Goal: Check status

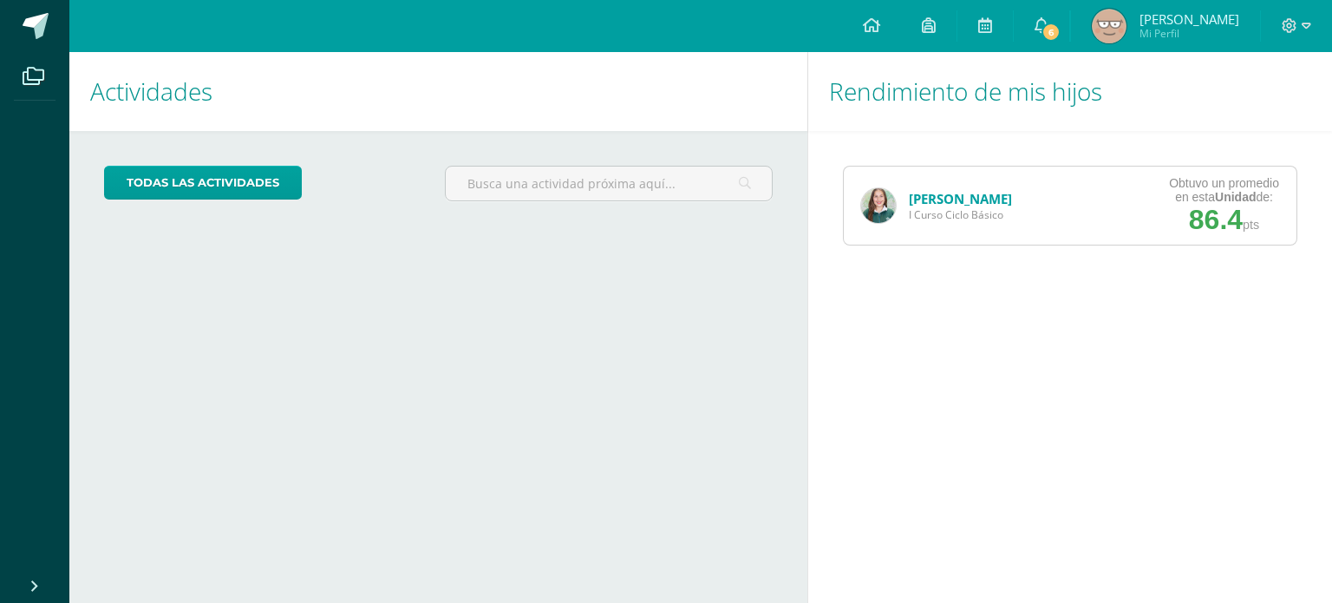
click at [870, 194] on img at bounding box center [878, 205] width 35 height 35
click at [926, 200] on link "[PERSON_NAME]" at bounding box center [960, 198] width 103 height 17
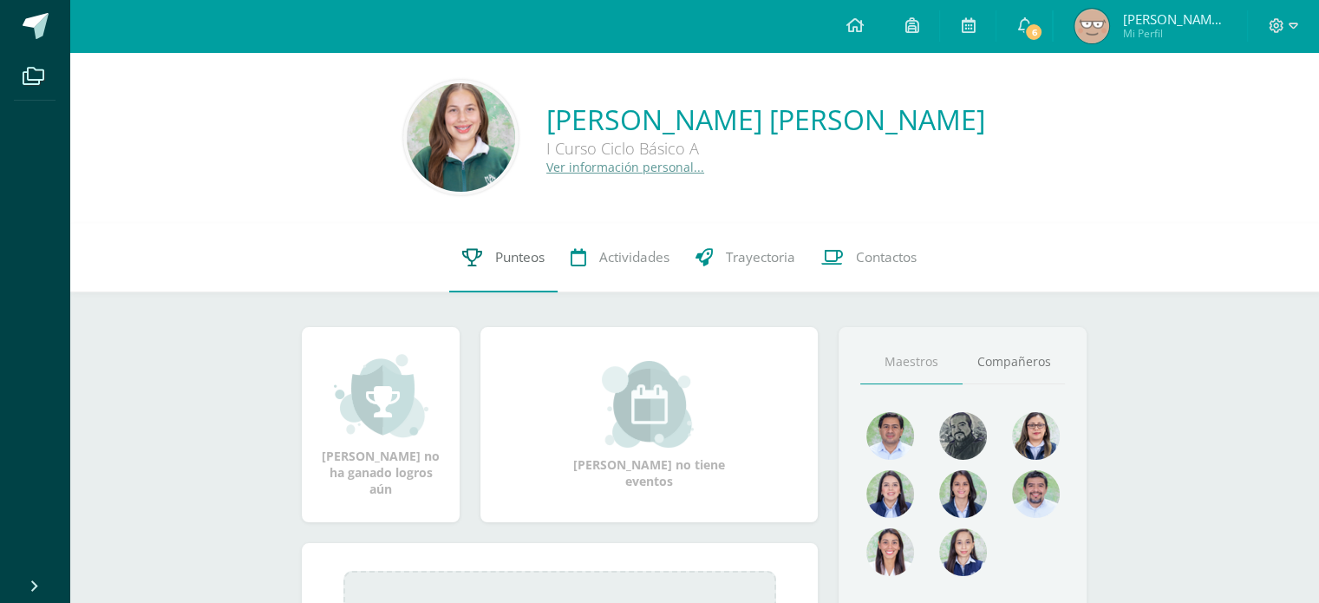
click at [529, 257] on span "Punteos" at bounding box center [519, 257] width 49 height 18
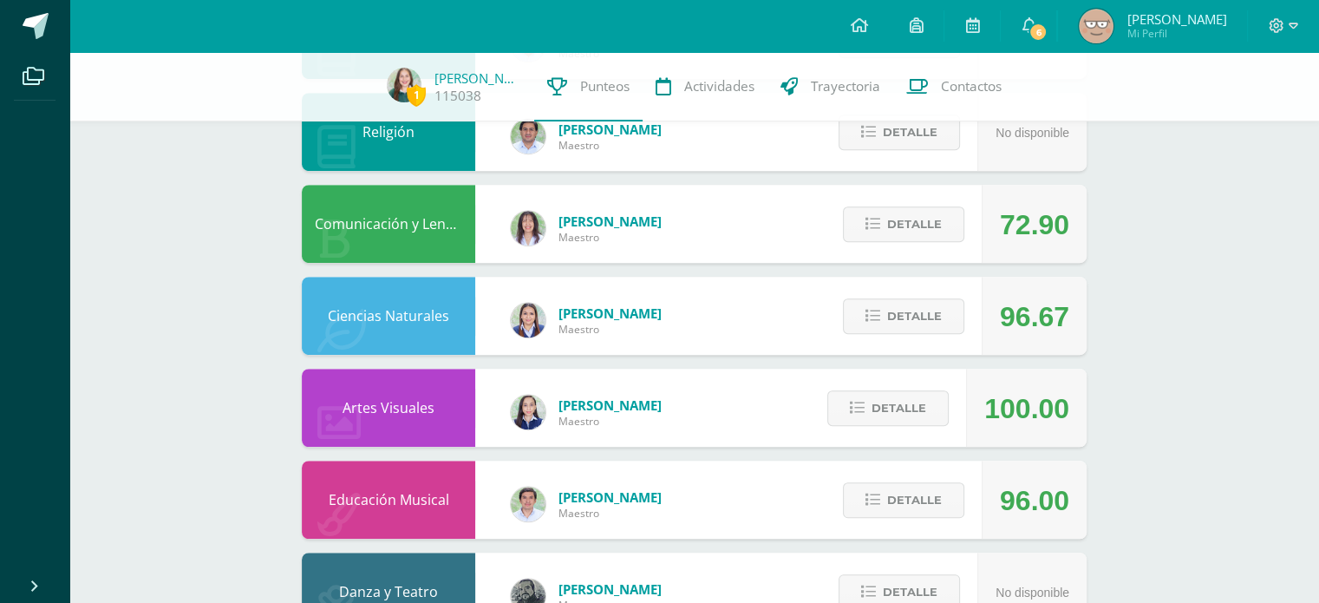
scroll to position [1021, 0]
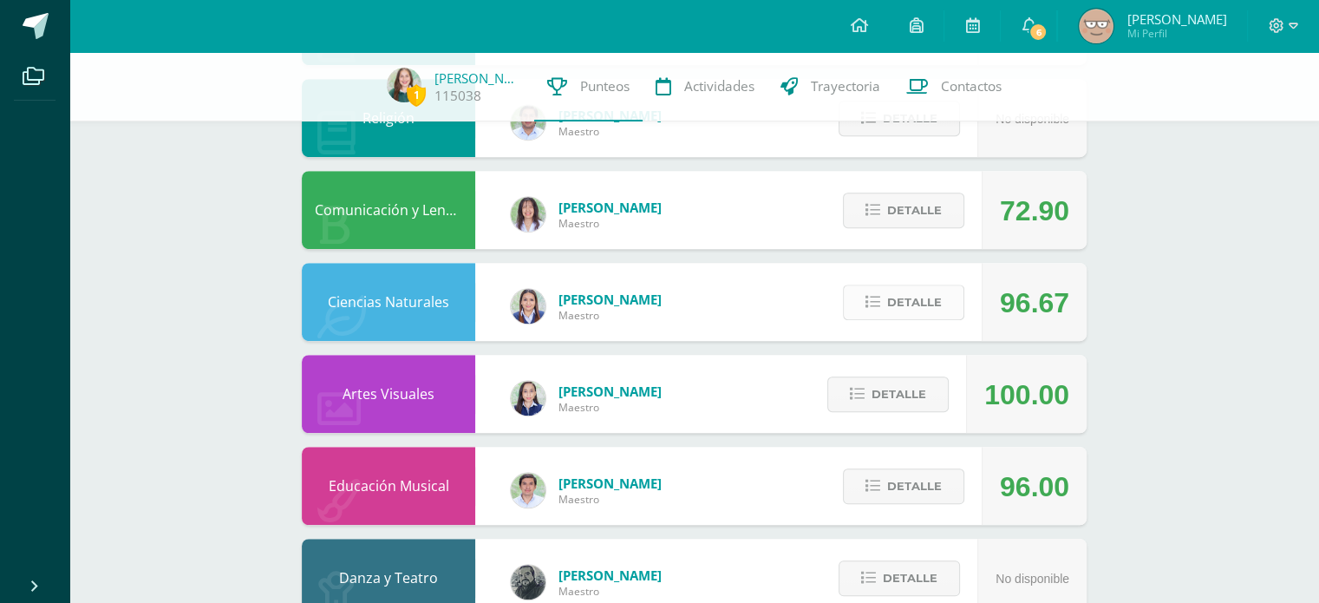
click at [920, 299] on span "Detalle" at bounding box center [914, 302] width 55 height 32
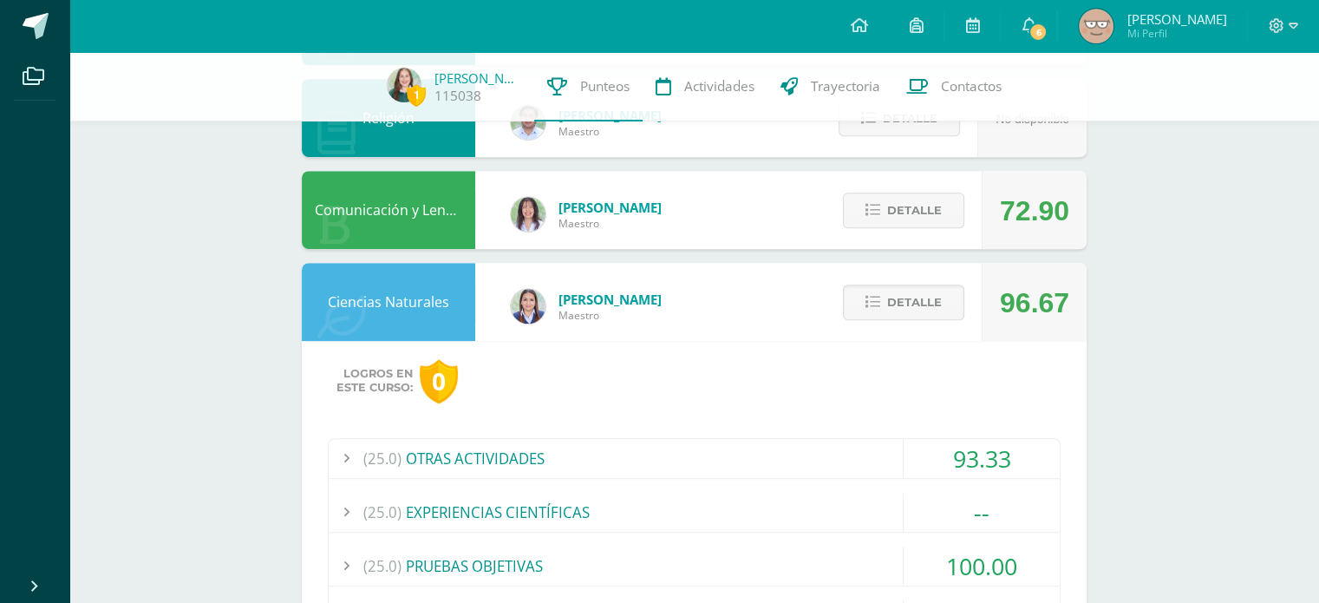
click at [852, 469] on div "(25.0) OTRAS ACTIVIDADES" at bounding box center [694, 458] width 731 height 39
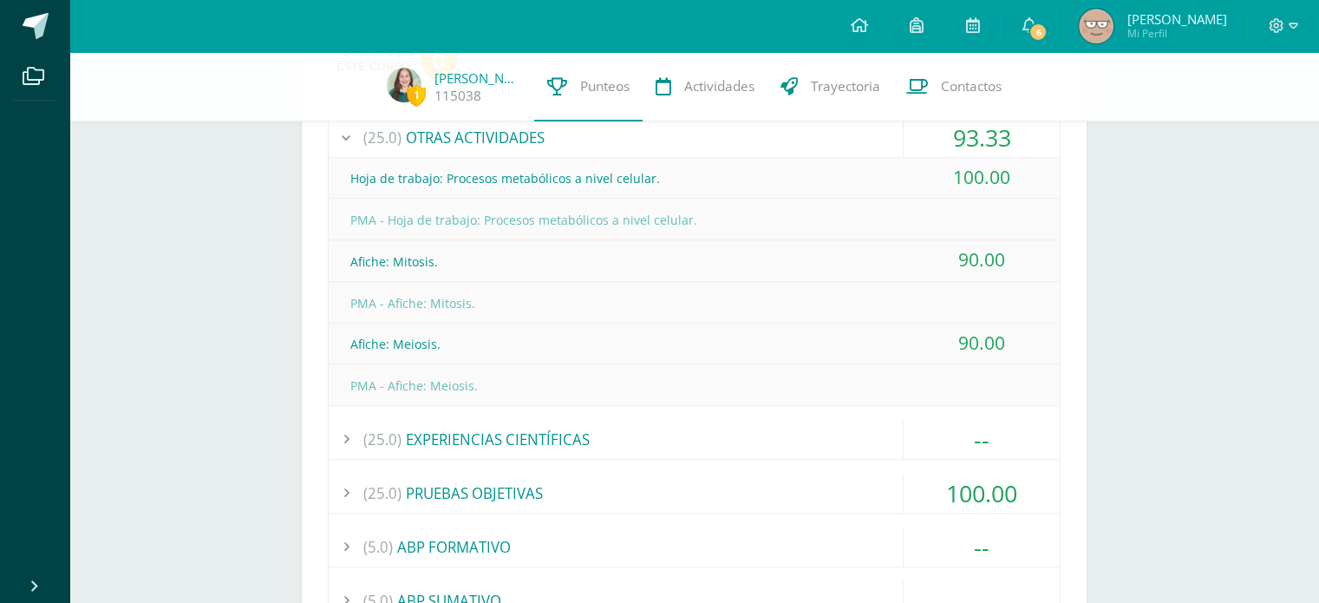
scroll to position [1352, 0]
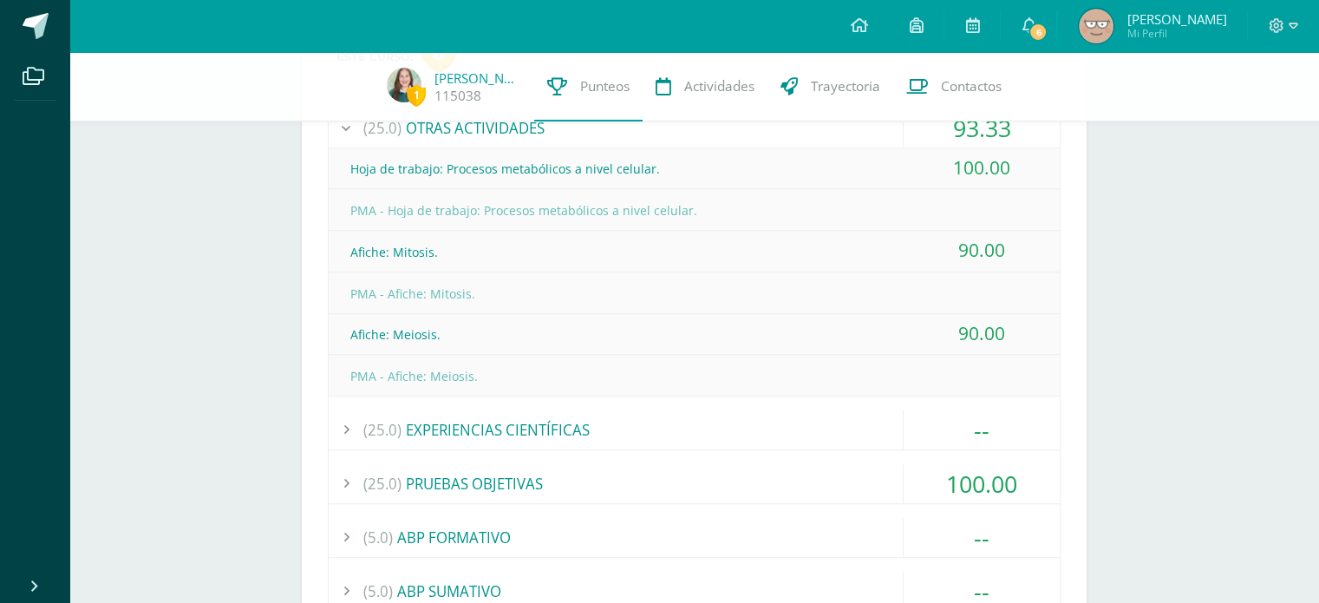
click at [509, 124] on div "(25.0) OTRAS ACTIVIDADES" at bounding box center [694, 127] width 731 height 39
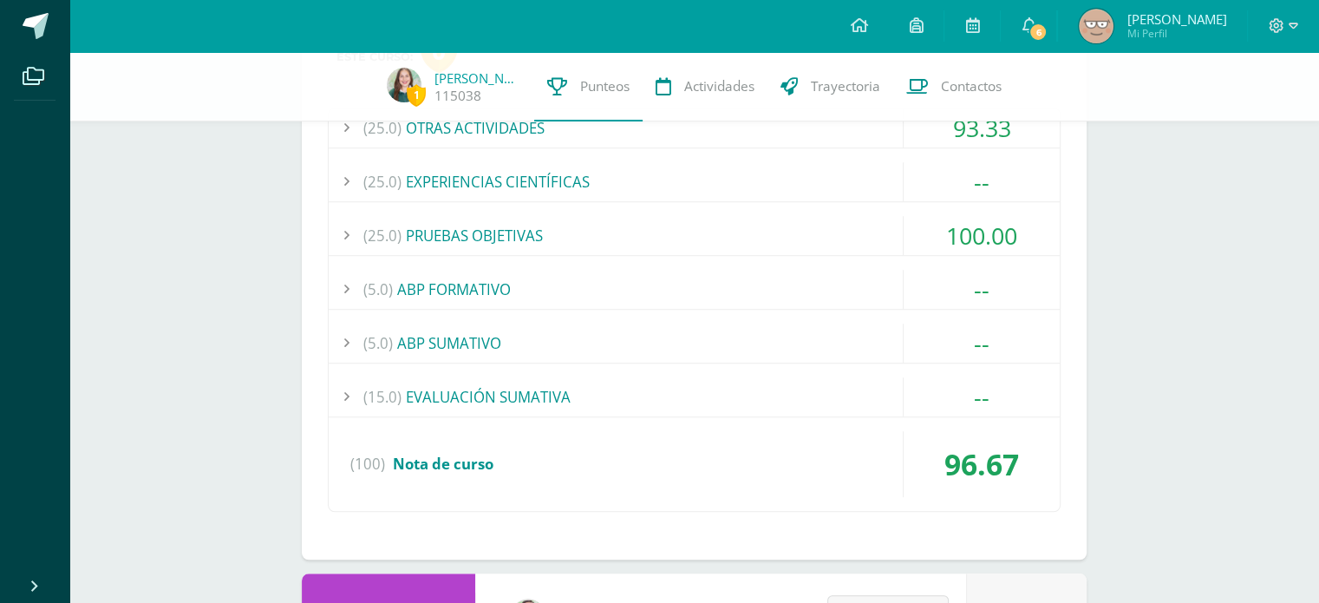
click at [546, 235] on div "(25.0) PRUEBAS OBJETIVAS" at bounding box center [694, 235] width 731 height 39
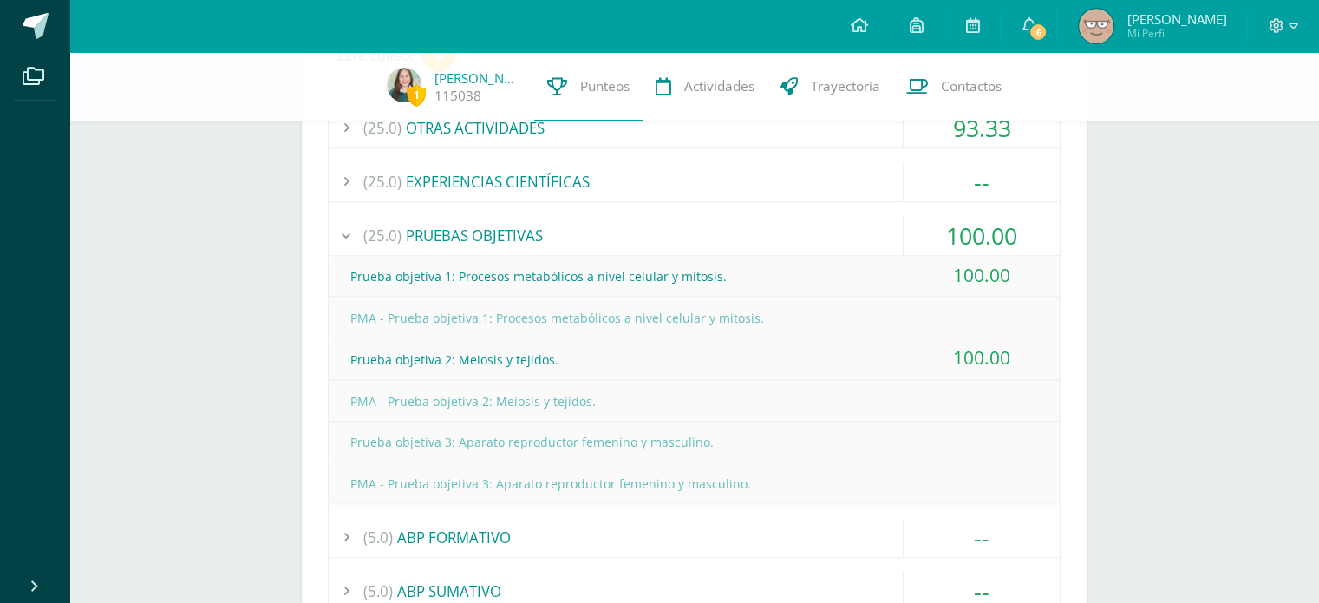
click at [546, 235] on div "(25.0) PRUEBAS OBJETIVAS" at bounding box center [694, 235] width 731 height 39
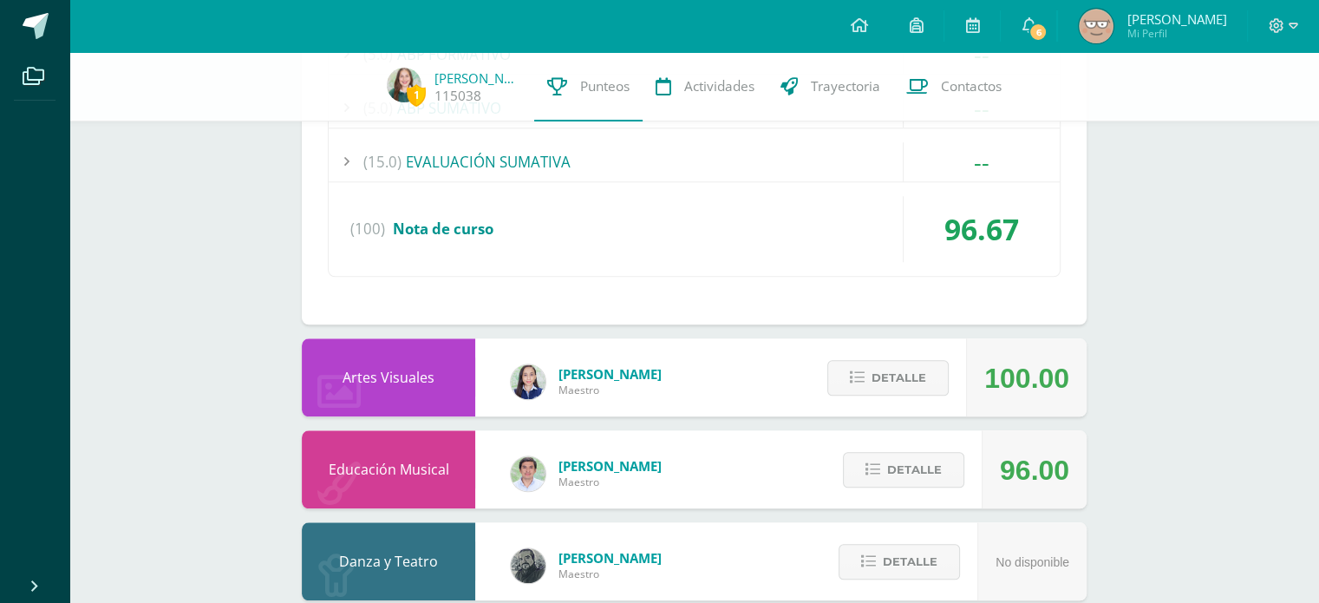
scroll to position [1606, 0]
